Goal: Task Accomplishment & Management: Use online tool/utility

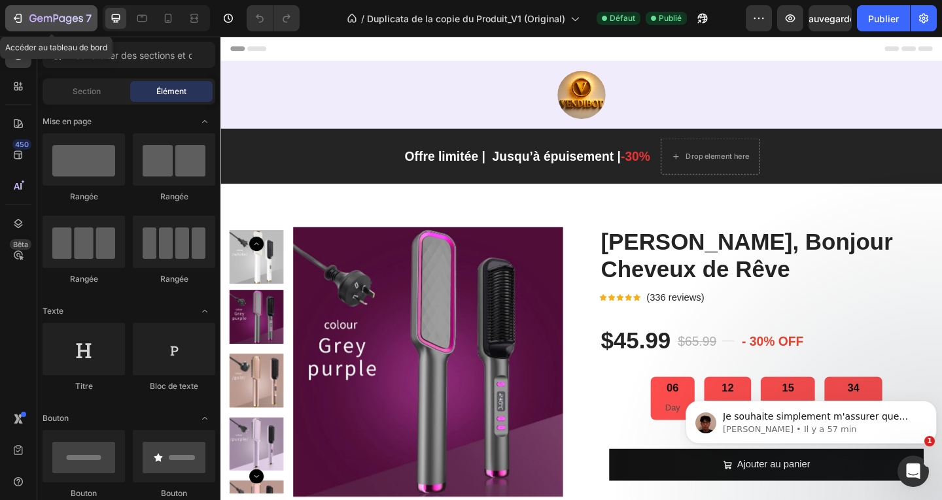
click at [12, 17] on icon "button" at bounding box center [17, 18] width 13 height 13
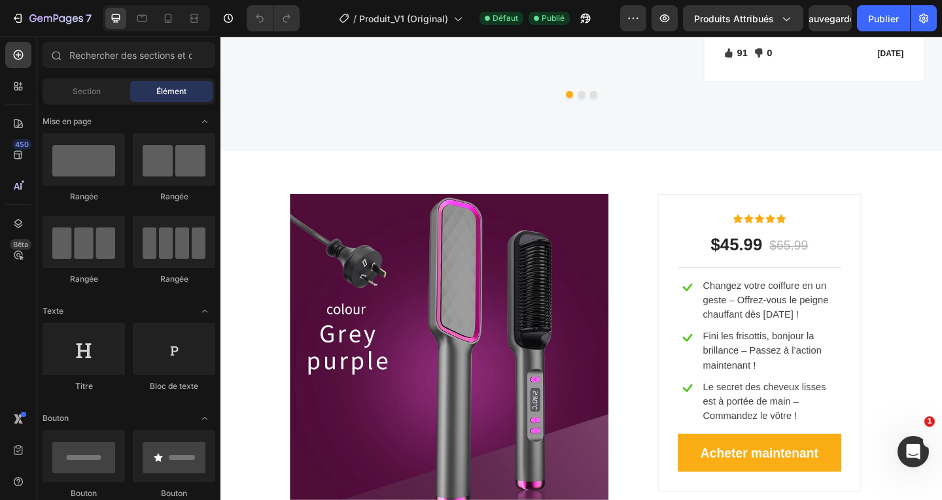
scroll to position [2224, 0]
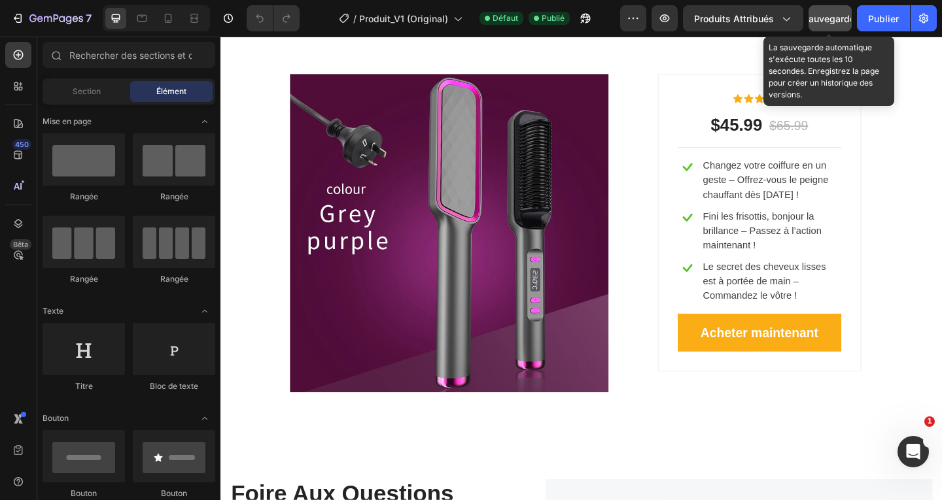
click at [835, 19] on font "Sauvegarder" at bounding box center [831, 18] width 56 height 11
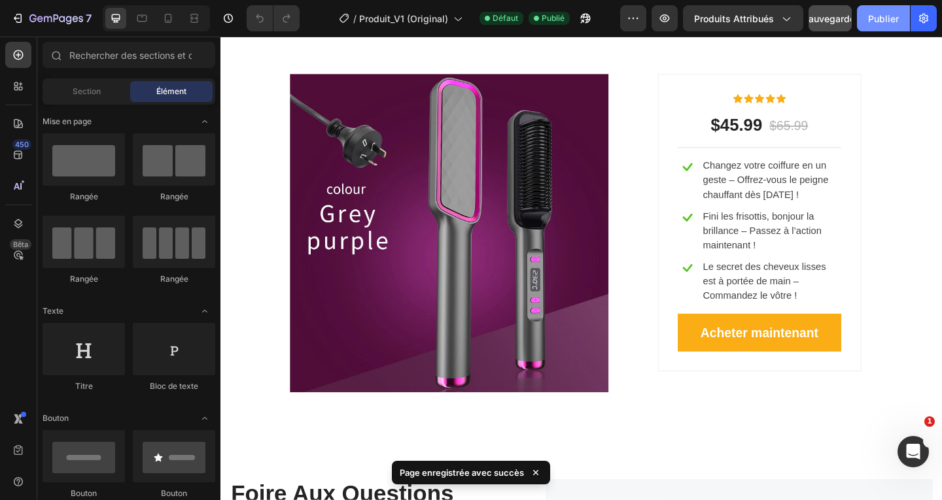
click at [891, 22] on font "Publier" at bounding box center [883, 18] width 31 height 11
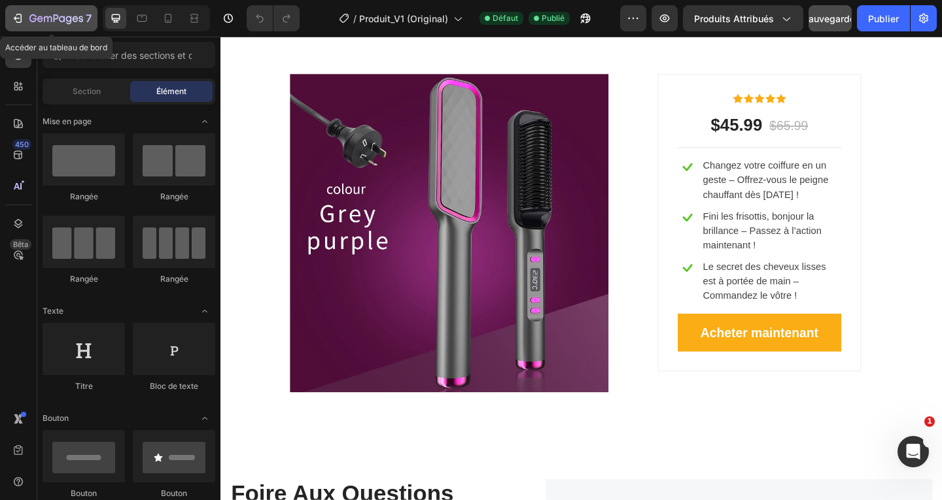
click at [44, 17] on icon "button" at bounding box center [48, 19] width 8 height 6
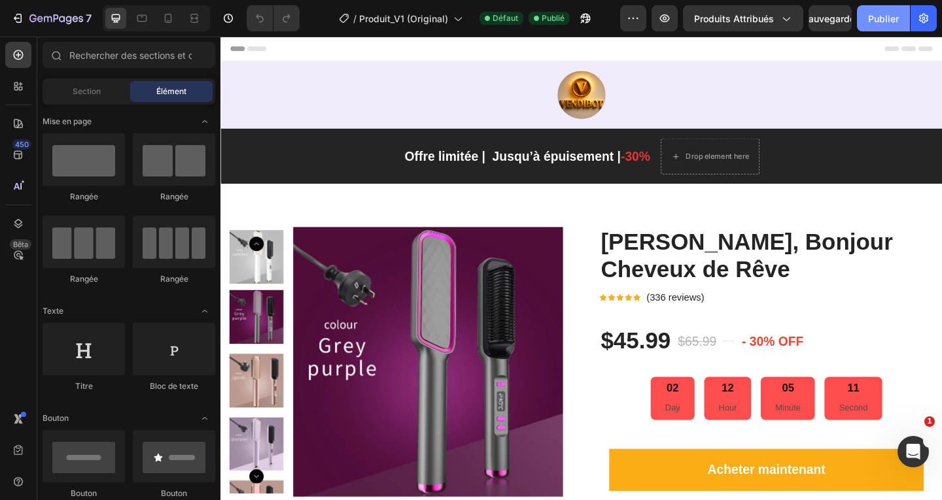
click at [880, 18] on font "Publier" at bounding box center [883, 18] width 31 height 11
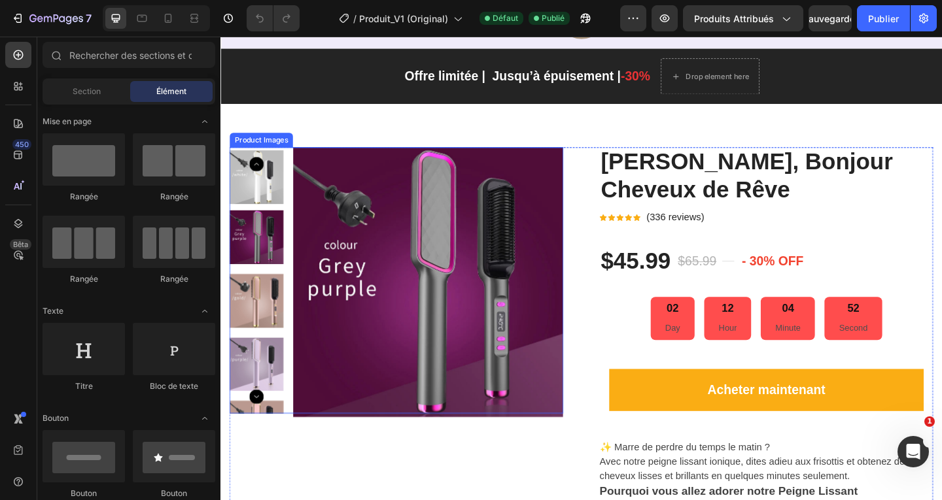
scroll to position [131, 0]
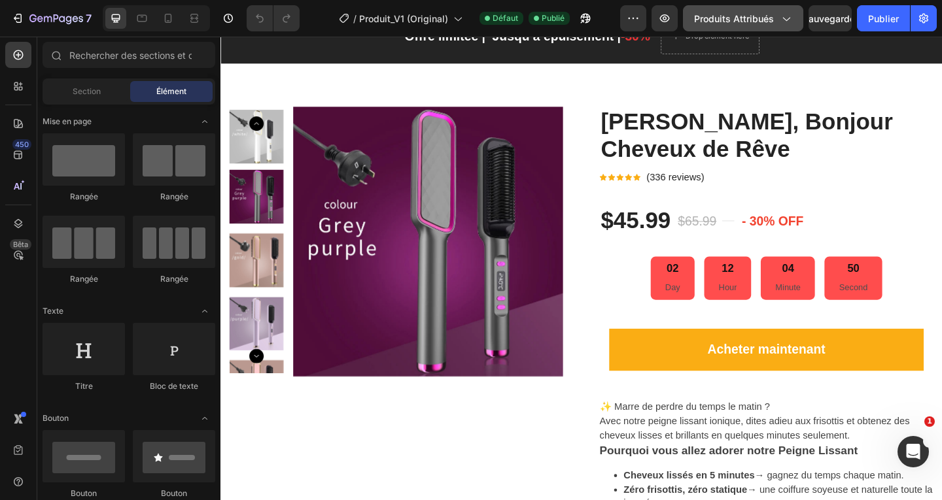
click at [780, 18] on icon "button" at bounding box center [785, 18] width 13 height 13
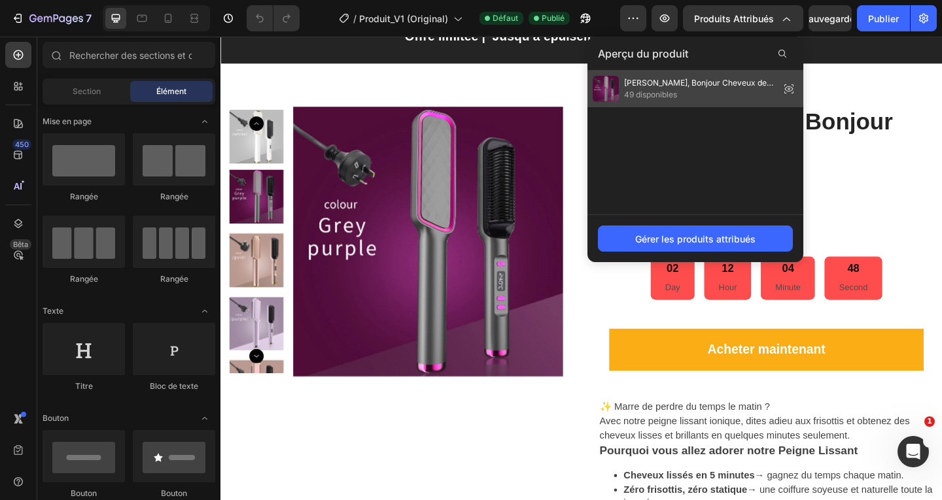
click at [695, 84] on font "[PERSON_NAME], Bonjour Cheveux de Rêve" at bounding box center [698, 89] width 149 height 22
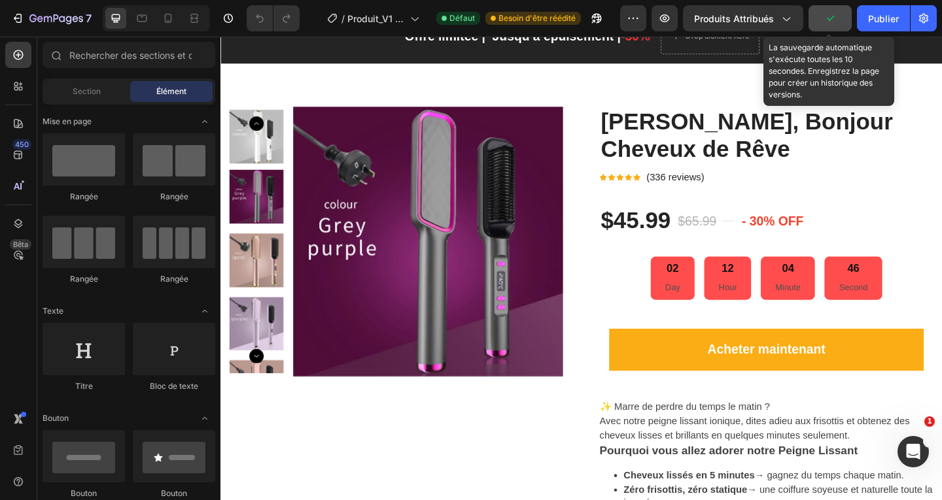
click at [829, 18] on icon "button" at bounding box center [830, 18] width 13 height 13
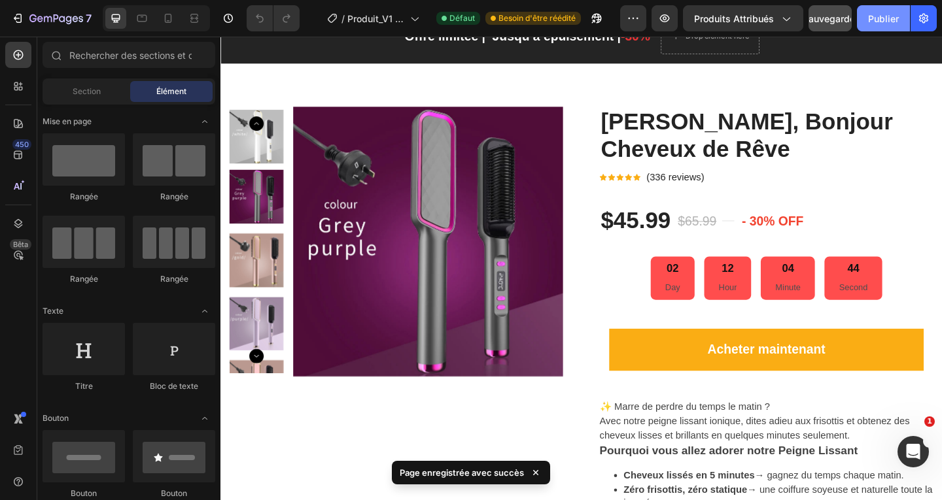
click at [880, 19] on font "Publier" at bounding box center [883, 18] width 31 height 11
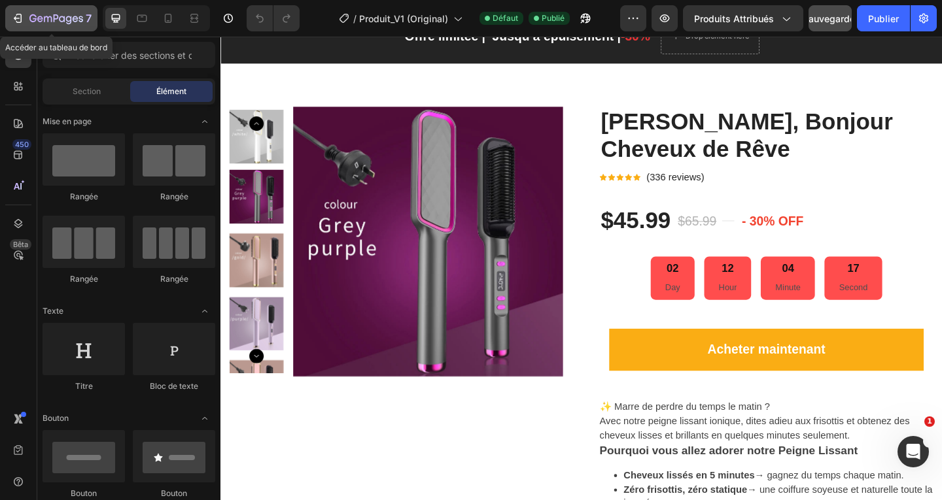
click at [17, 16] on icon "button" at bounding box center [17, 18] width 13 height 13
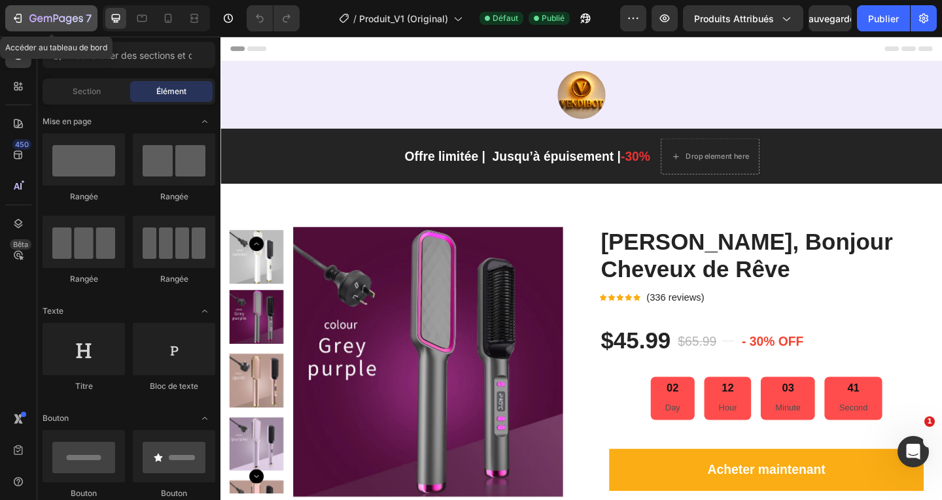
click at [44, 20] on icon "button" at bounding box center [48, 19] width 8 height 6
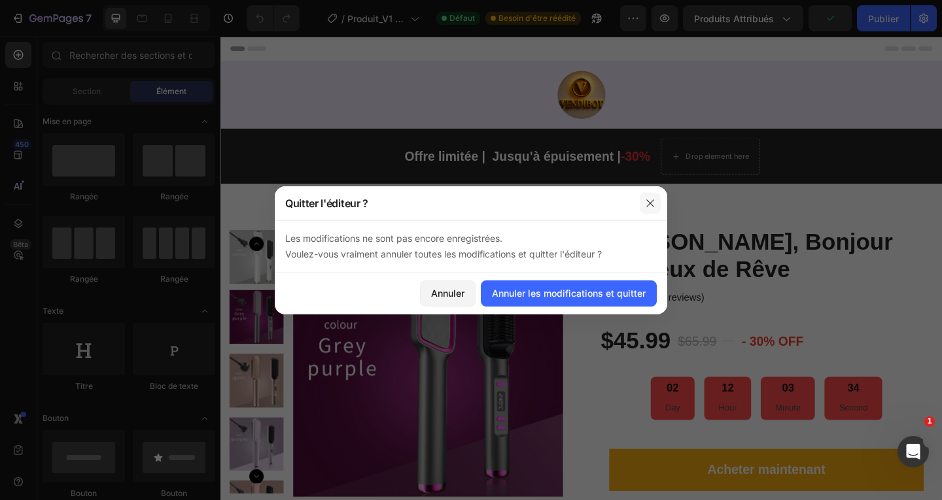
click at [651, 198] on icon "button" at bounding box center [650, 203] width 10 height 10
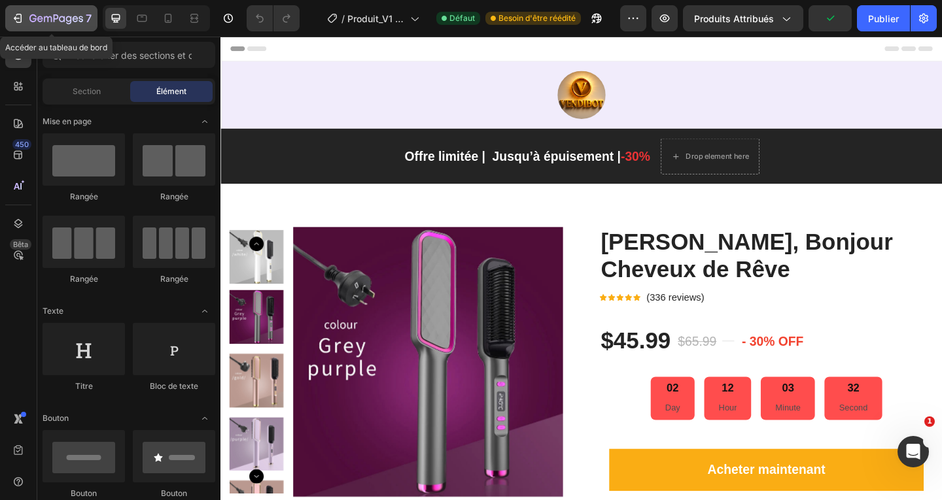
click at [19, 17] on icon "button" at bounding box center [17, 18] width 13 height 13
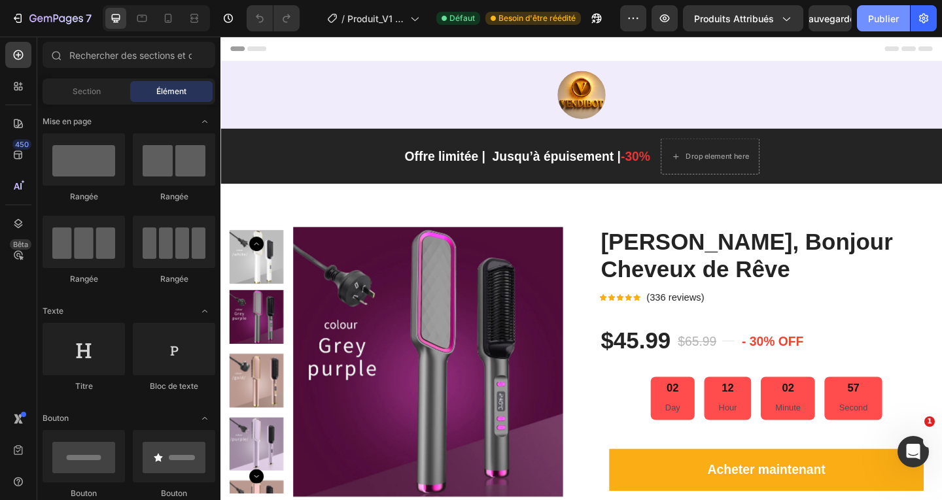
click at [879, 17] on font "Publier" at bounding box center [883, 18] width 31 height 11
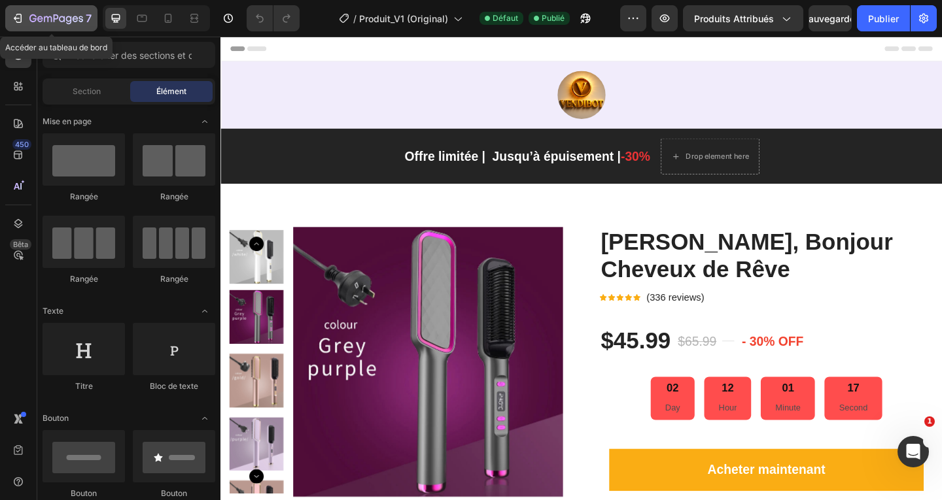
click at [16, 19] on icon "button" at bounding box center [17, 18] width 13 height 13
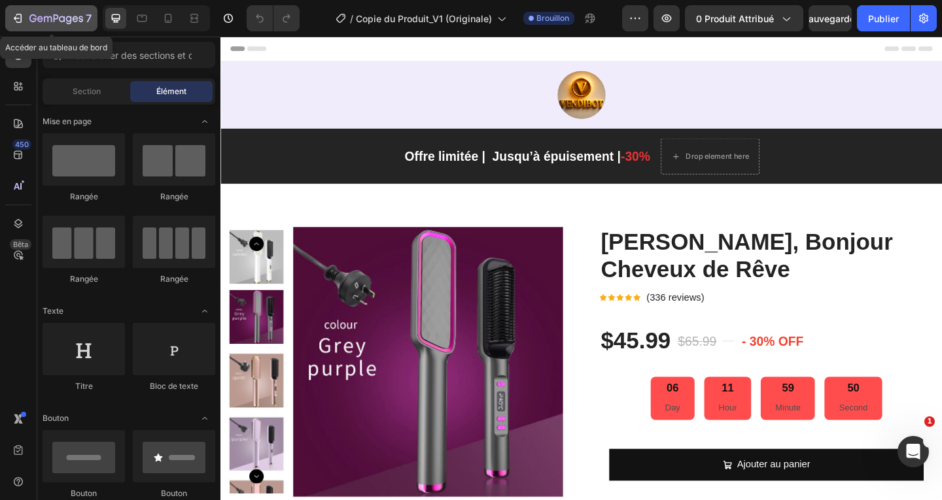
click at [18, 18] on icon "button" at bounding box center [17, 18] width 13 height 13
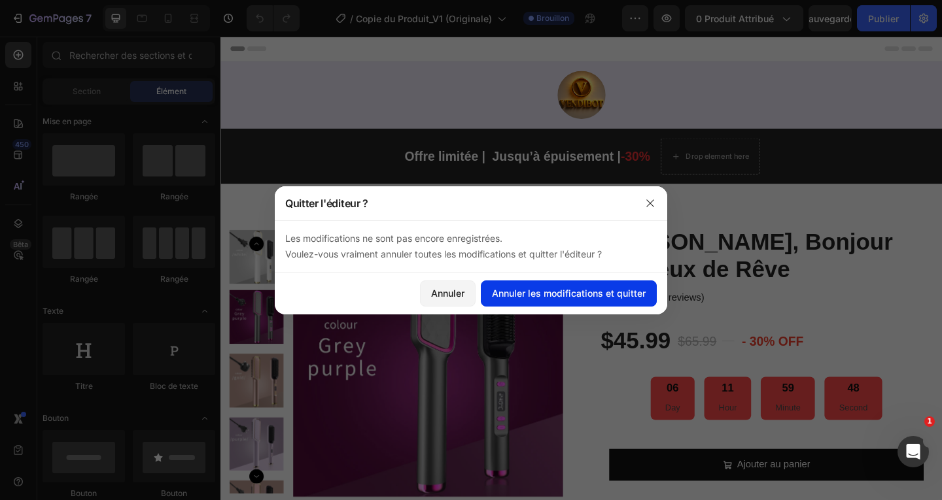
click at [563, 297] on font "Annuler les modifications et quitter" at bounding box center [569, 293] width 154 height 11
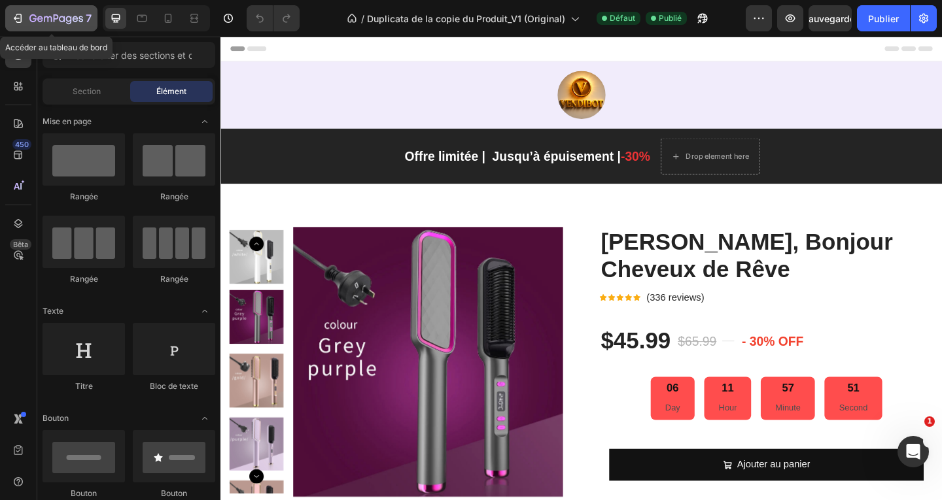
click at [16, 20] on icon "button" at bounding box center [17, 18] width 13 height 13
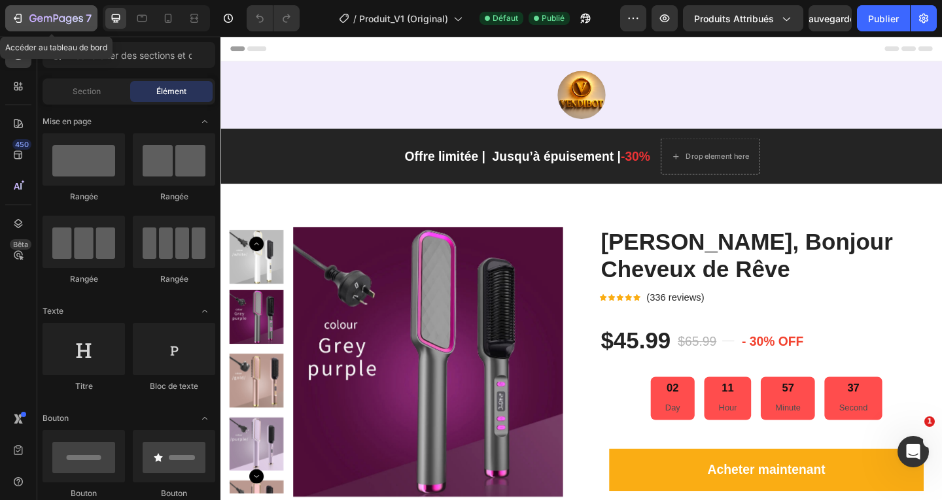
click at [14, 18] on icon "button" at bounding box center [17, 18] width 13 height 13
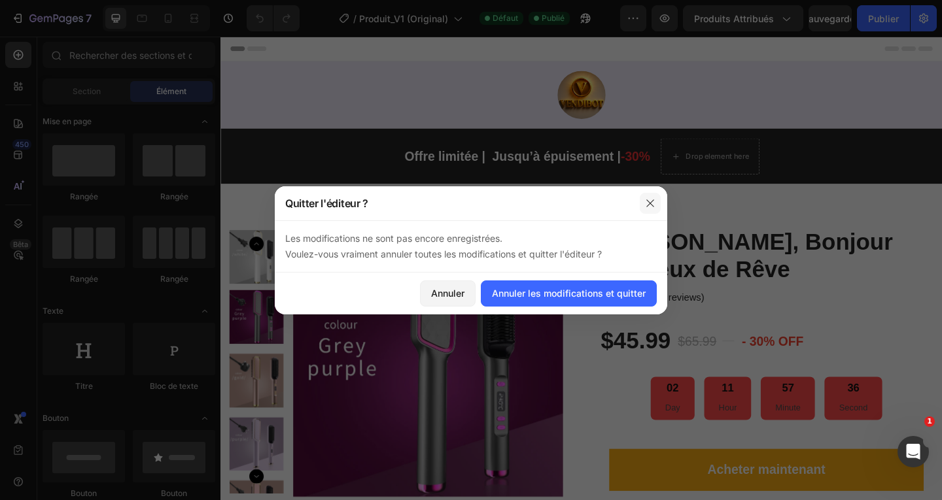
click at [651, 201] on icon "button" at bounding box center [650, 203] width 10 height 10
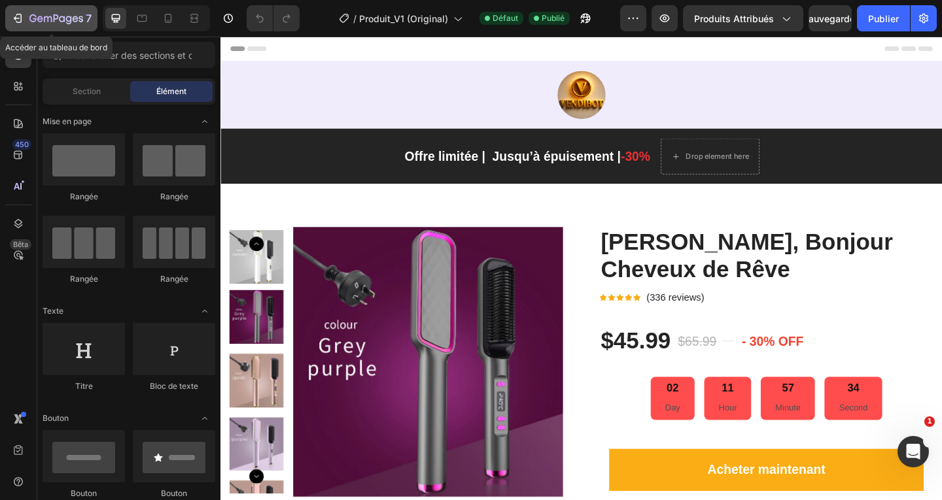
click at [20, 17] on icon "button" at bounding box center [17, 18] width 13 height 13
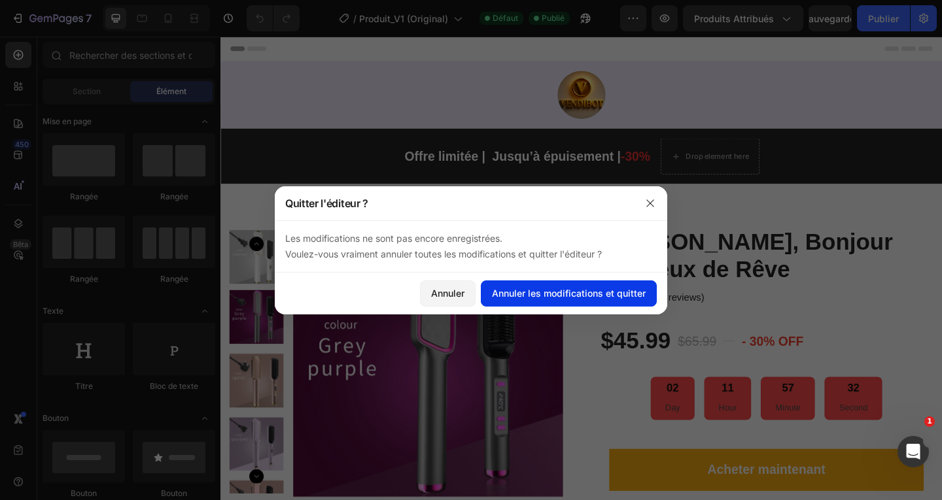
click at [601, 288] on font "Annuler les modifications et quitter" at bounding box center [569, 293] width 154 height 11
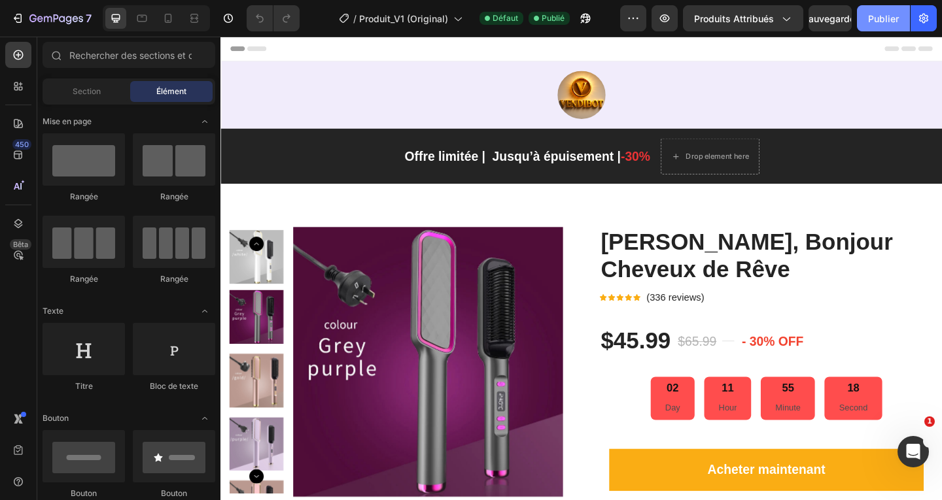
click at [889, 16] on font "Publier" at bounding box center [883, 18] width 31 height 11
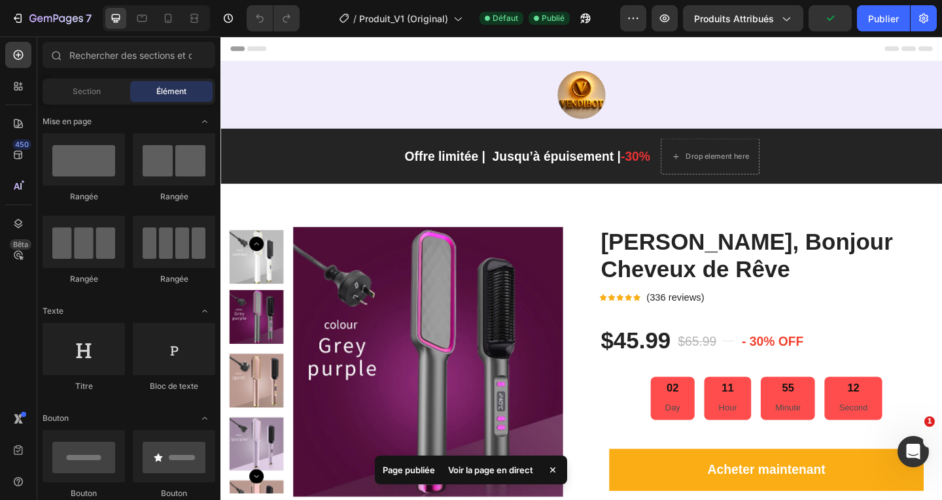
click at [496, 470] on font "Voir la page en direct" at bounding box center [490, 470] width 85 height 10
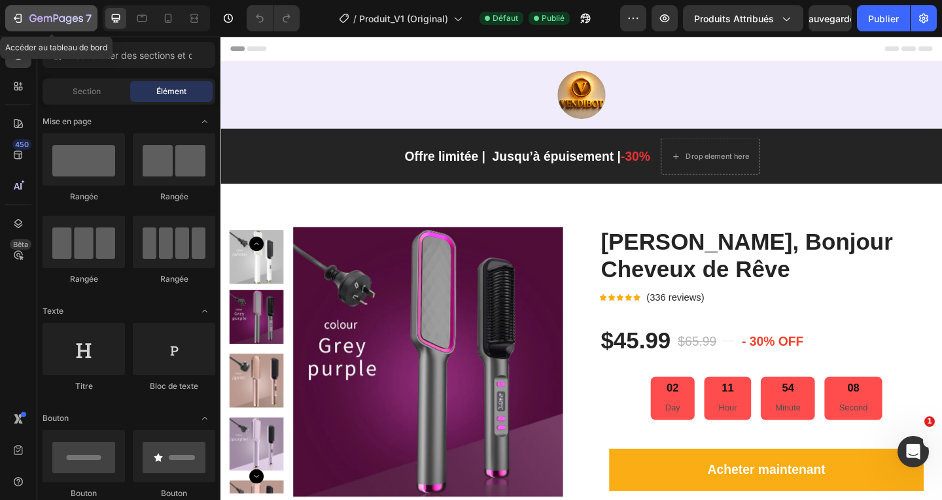
click at [20, 17] on icon "button" at bounding box center [17, 18] width 13 height 13
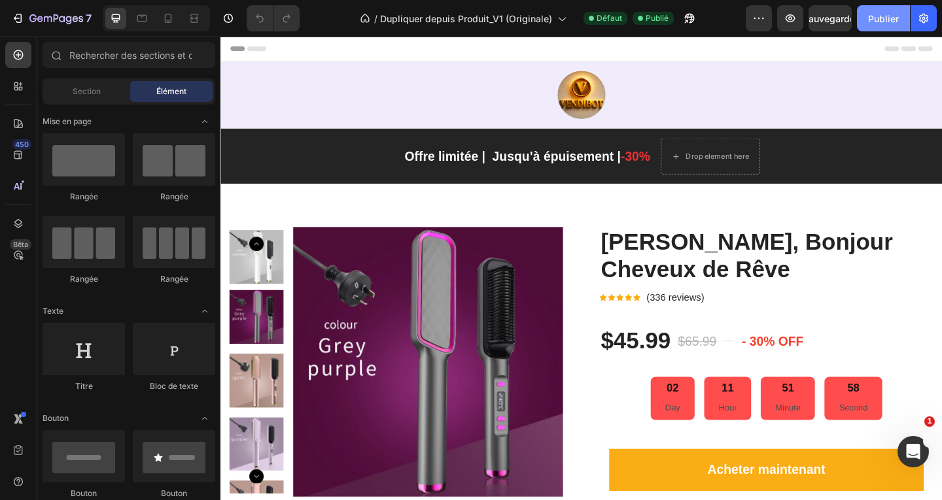
click at [886, 21] on font "Publier" at bounding box center [883, 18] width 31 height 11
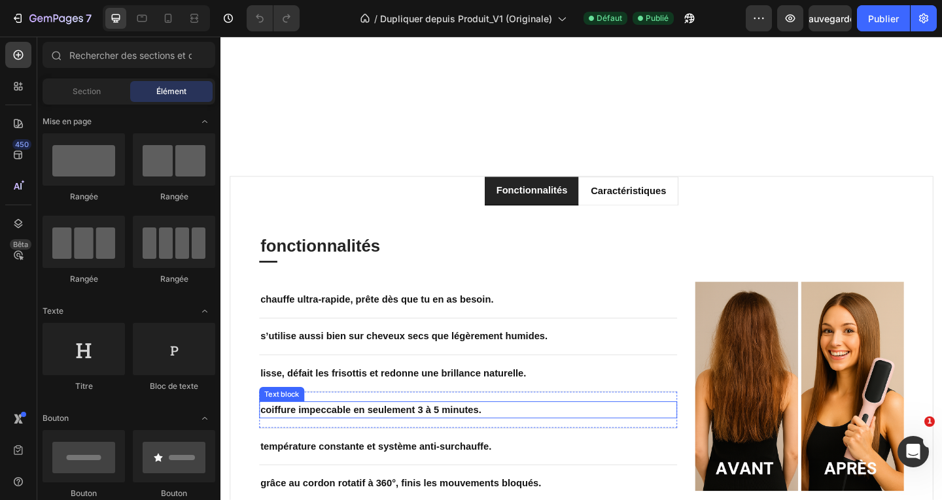
scroll to position [1177, 0]
